Goal: Task Accomplishment & Management: Manage account settings

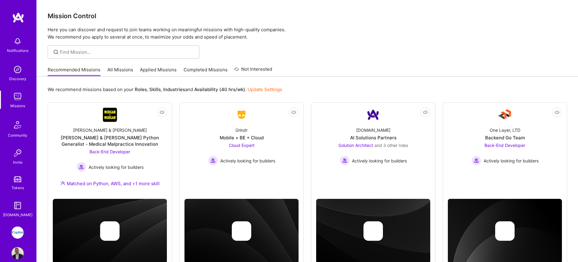
click at [116, 70] on link "All Missions" at bounding box center [120, 71] width 26 height 10
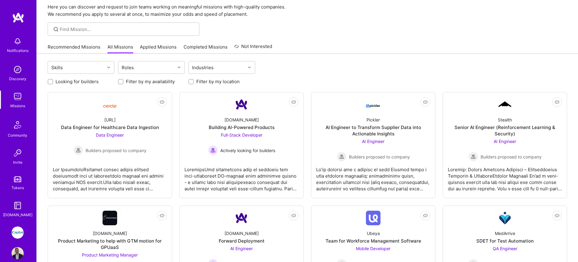
scroll to position [40, 0]
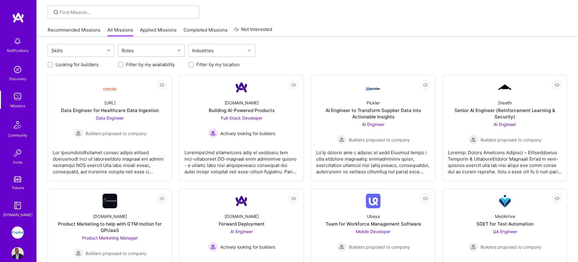
click at [133, 52] on div "Roles" at bounding box center [127, 50] width 15 height 9
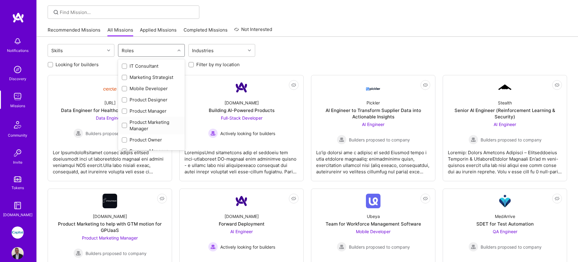
scroll to position [285, 0]
click at [136, 88] on div "QA Engineer" at bounding box center [151, 86] width 59 height 6
checkbox input "true"
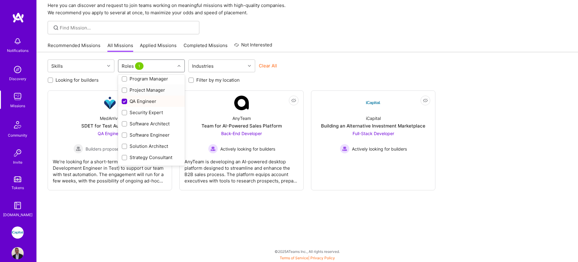
scroll to position [24, 0]
click at [165, 48] on link "Applied Missions" at bounding box center [158, 47] width 37 height 10
